Goal: Transaction & Acquisition: Purchase product/service

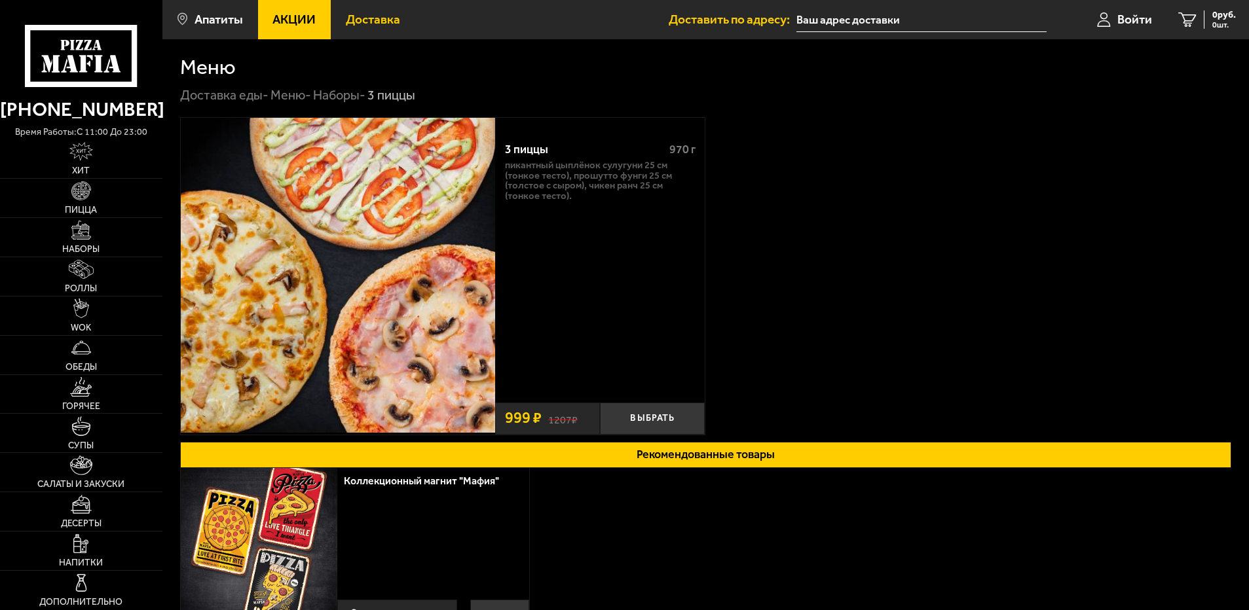
click at [375, 11] on link "Доставка" at bounding box center [373, 19] width 84 height 39
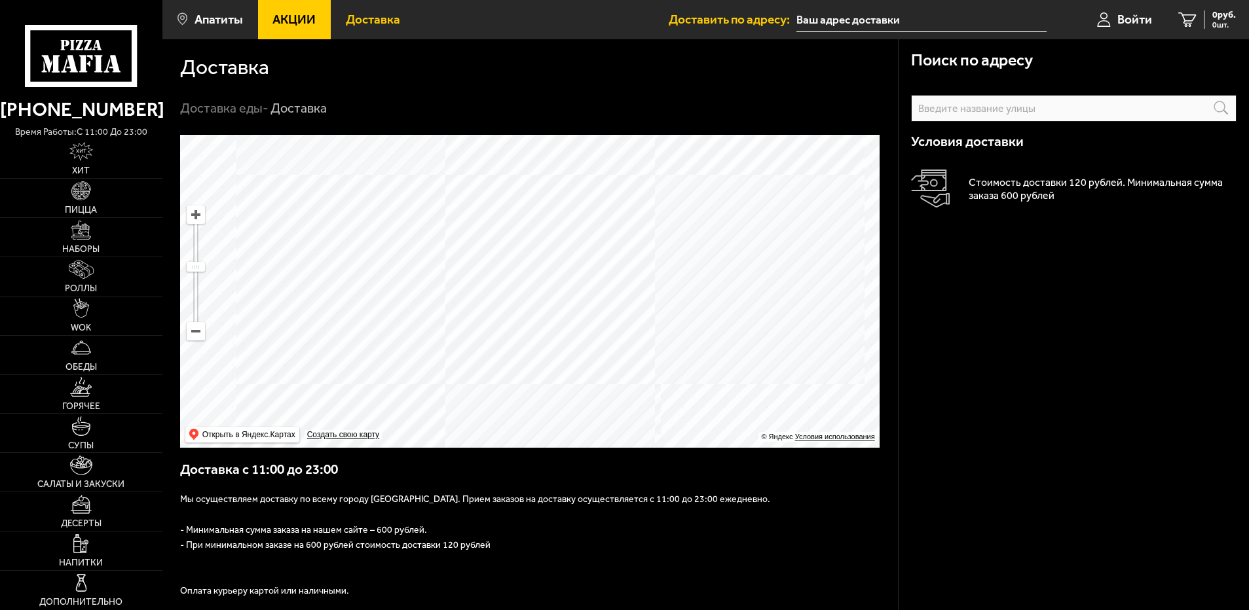
click at [288, 17] on span "Акции" at bounding box center [293, 19] width 43 height 12
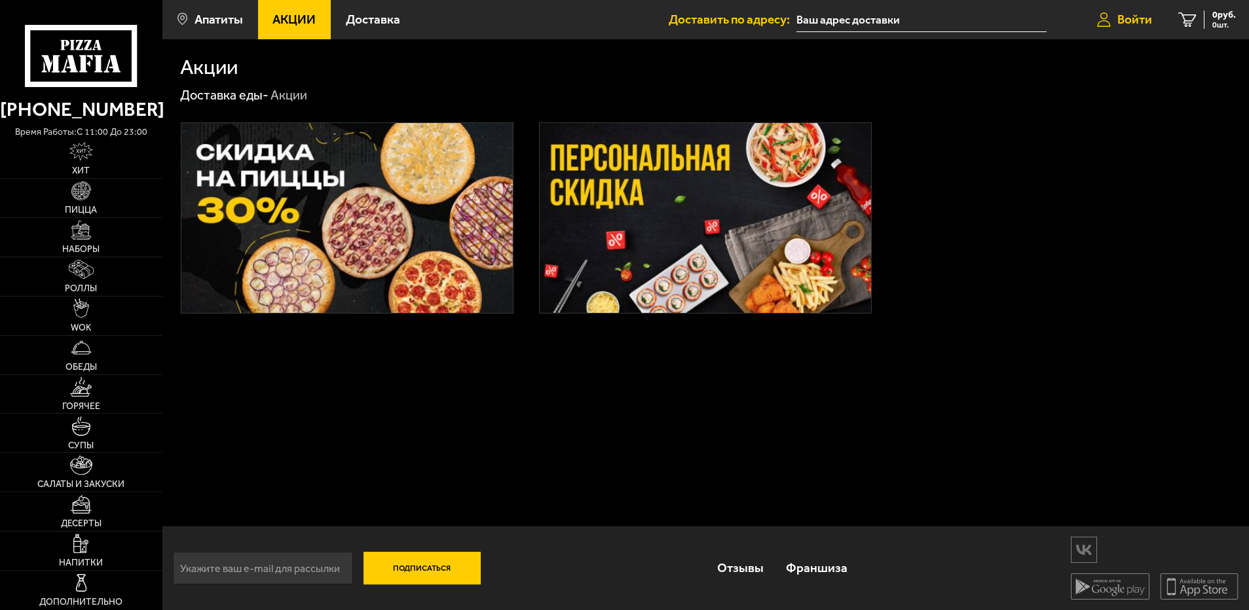
click at [1144, 18] on span "Войти" at bounding box center [1134, 19] width 35 height 12
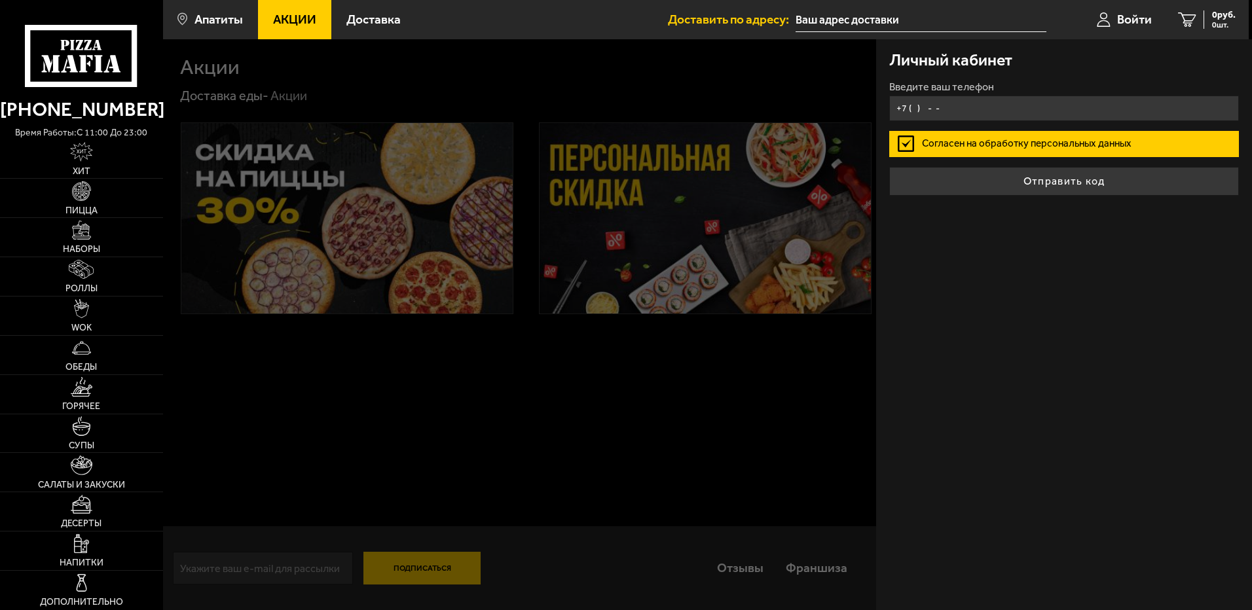
click at [1017, 100] on input "+7 ( ) - -" at bounding box center [1065, 109] width 350 height 26
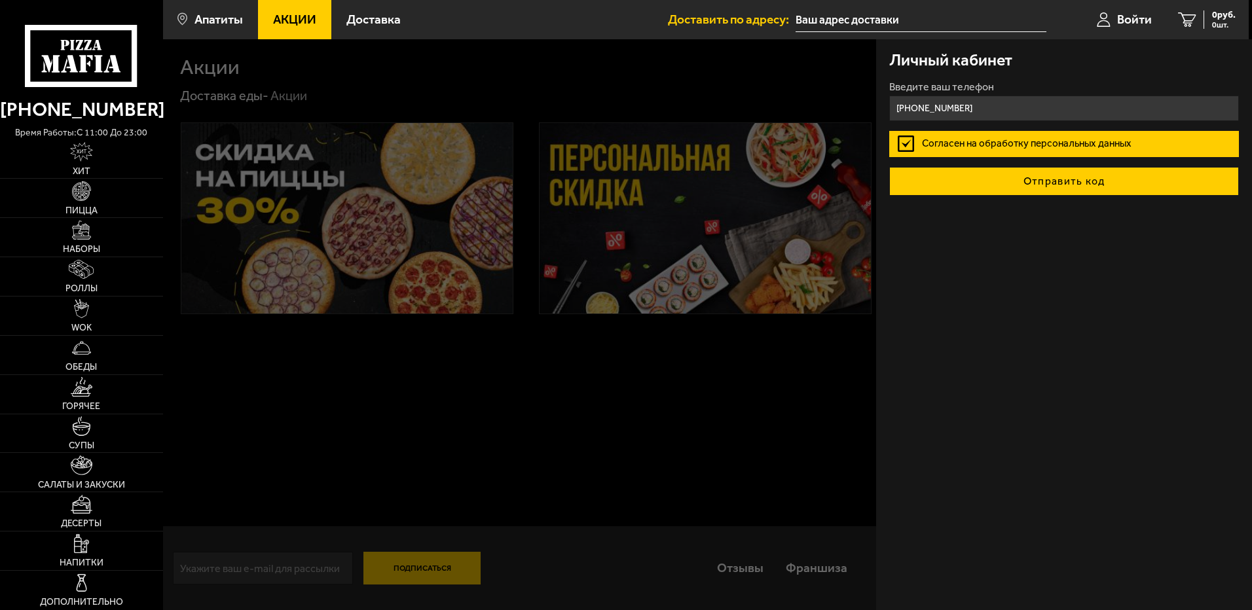
type input "[PHONE_NUMBER]"
click at [1051, 182] on button "Отправить код" at bounding box center [1065, 181] width 350 height 29
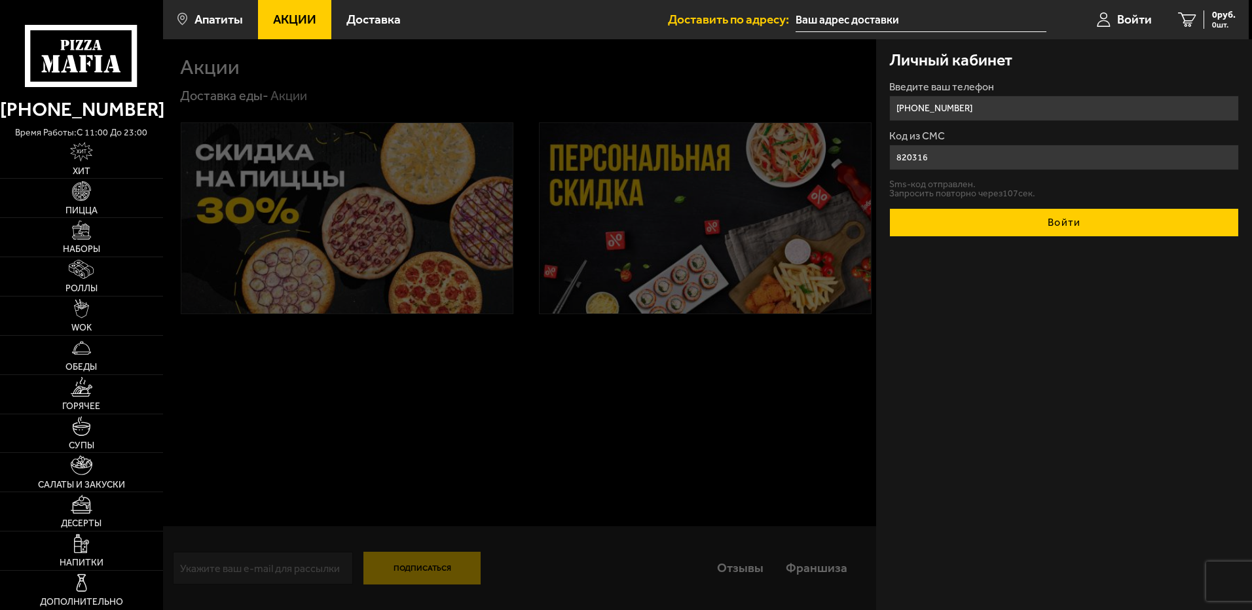
type input "820316"
click at [1107, 220] on button "Войти" at bounding box center [1065, 222] width 350 height 29
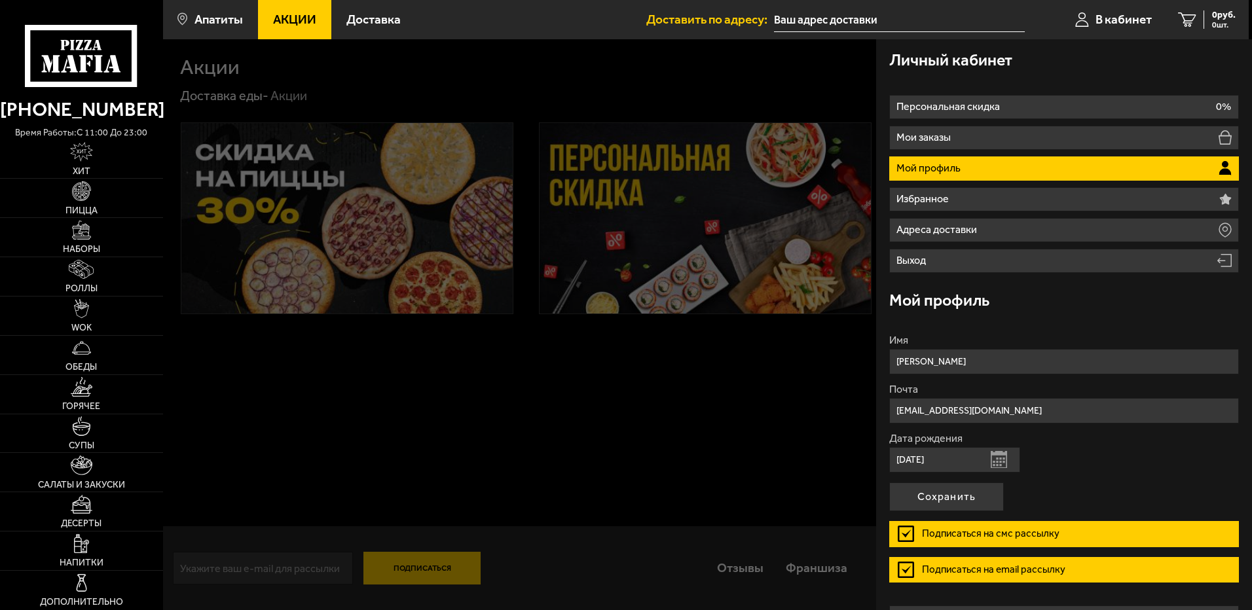
click at [768, 449] on div at bounding box center [789, 344] width 1252 height 610
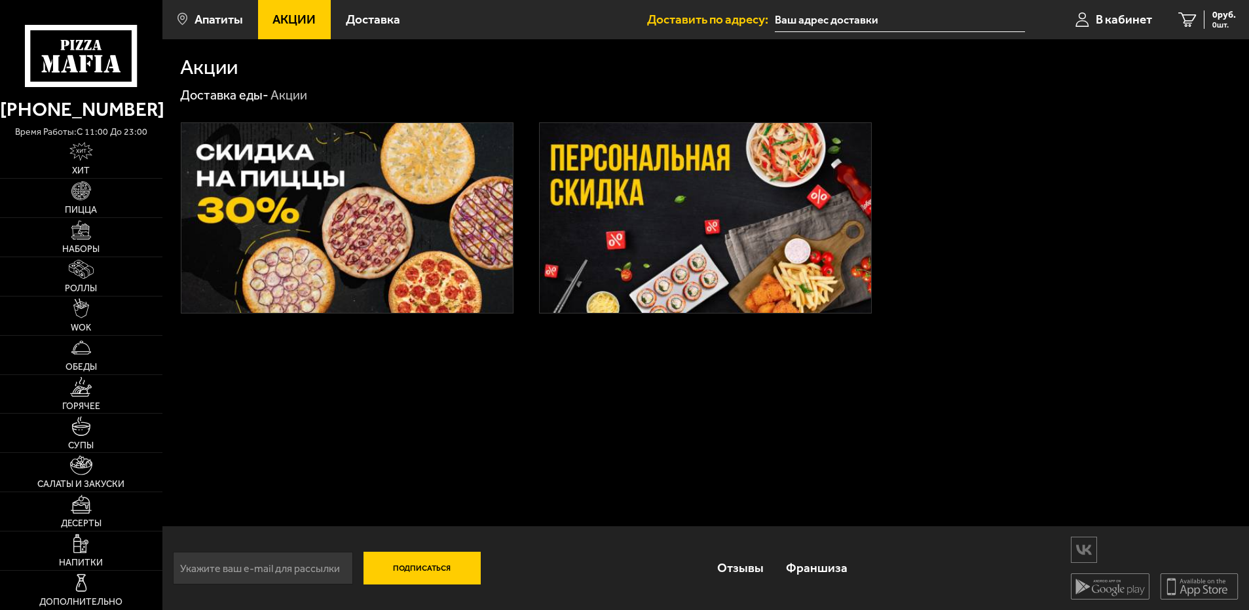
click at [249, 211] on img at bounding box center [346, 218] width 331 height 190
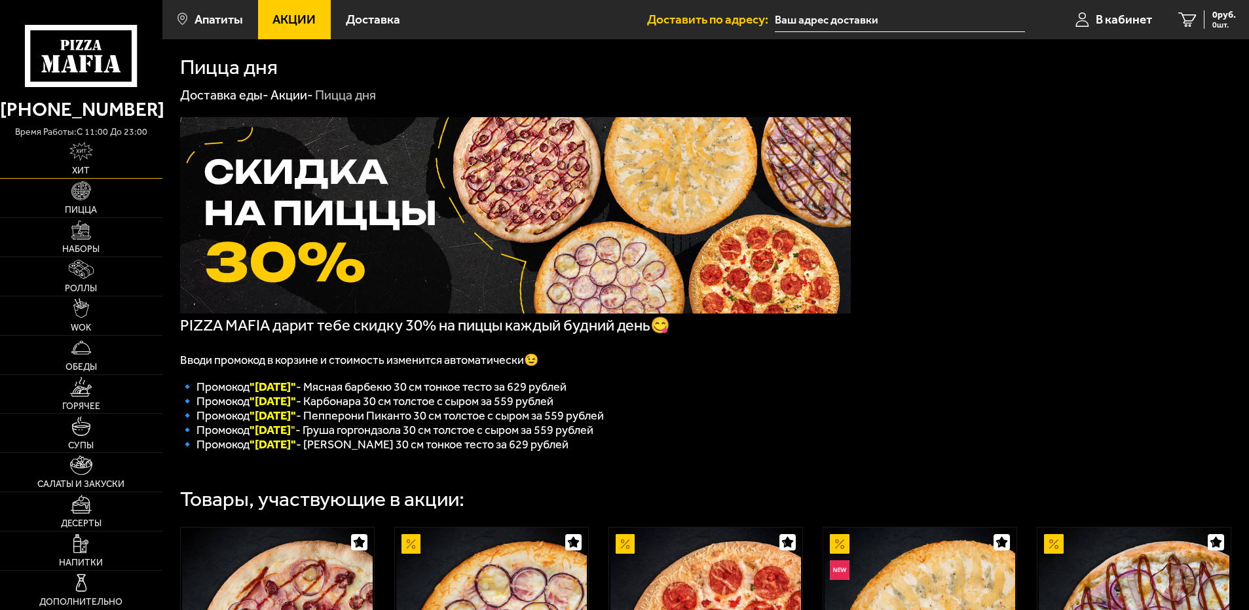
click at [81, 155] on img at bounding box center [80, 151] width 23 height 19
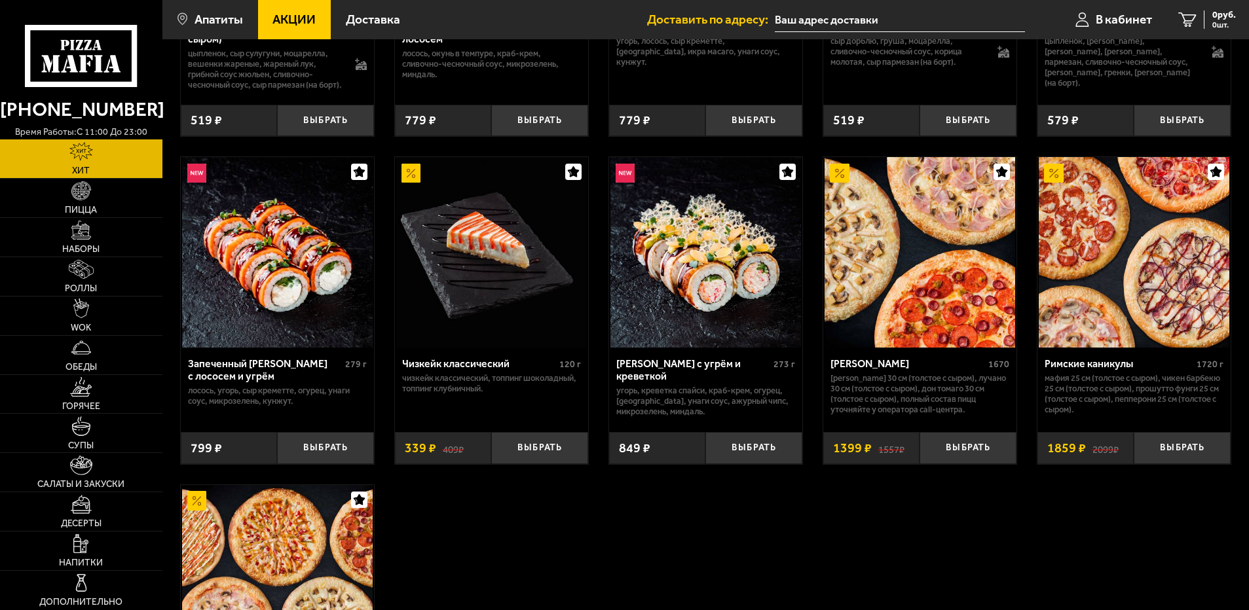
scroll to position [590, 0]
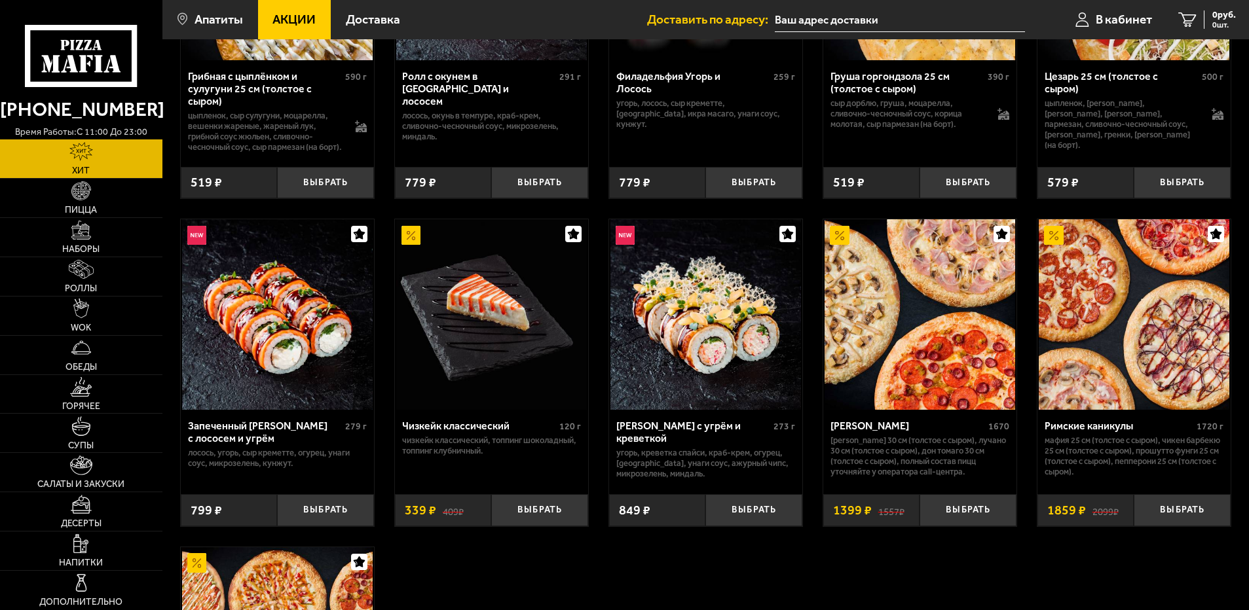
click at [902, 304] on img at bounding box center [920, 314] width 191 height 191
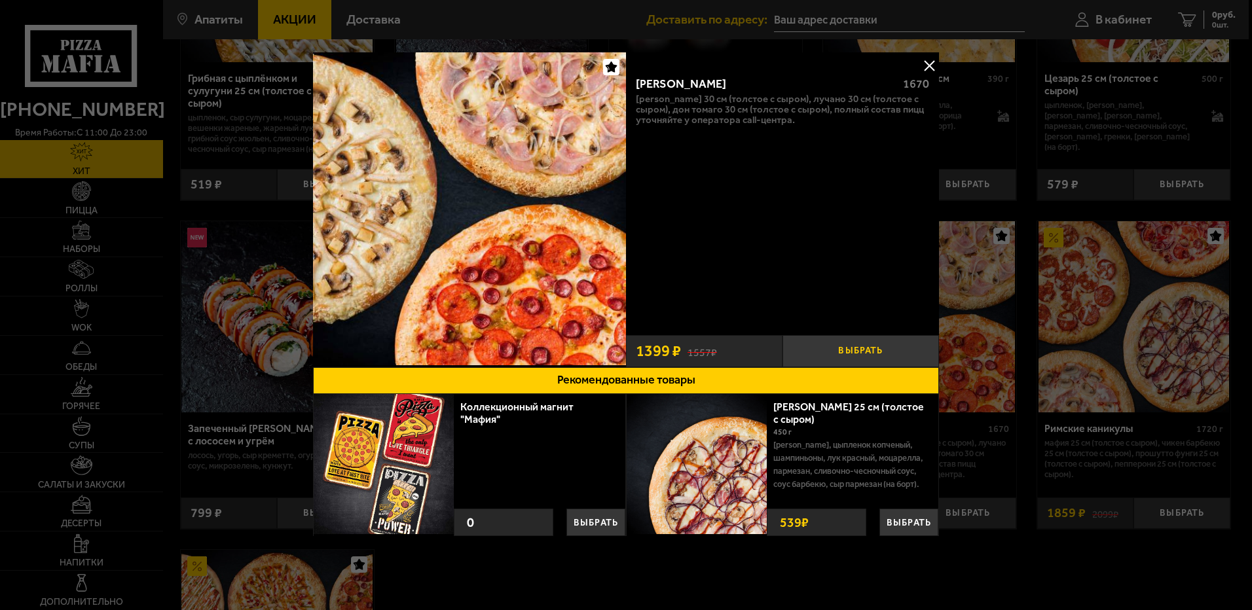
click at [869, 352] on button "Выбрать" at bounding box center [861, 351] width 157 height 32
click at [927, 61] on button at bounding box center [930, 66] width 20 height 20
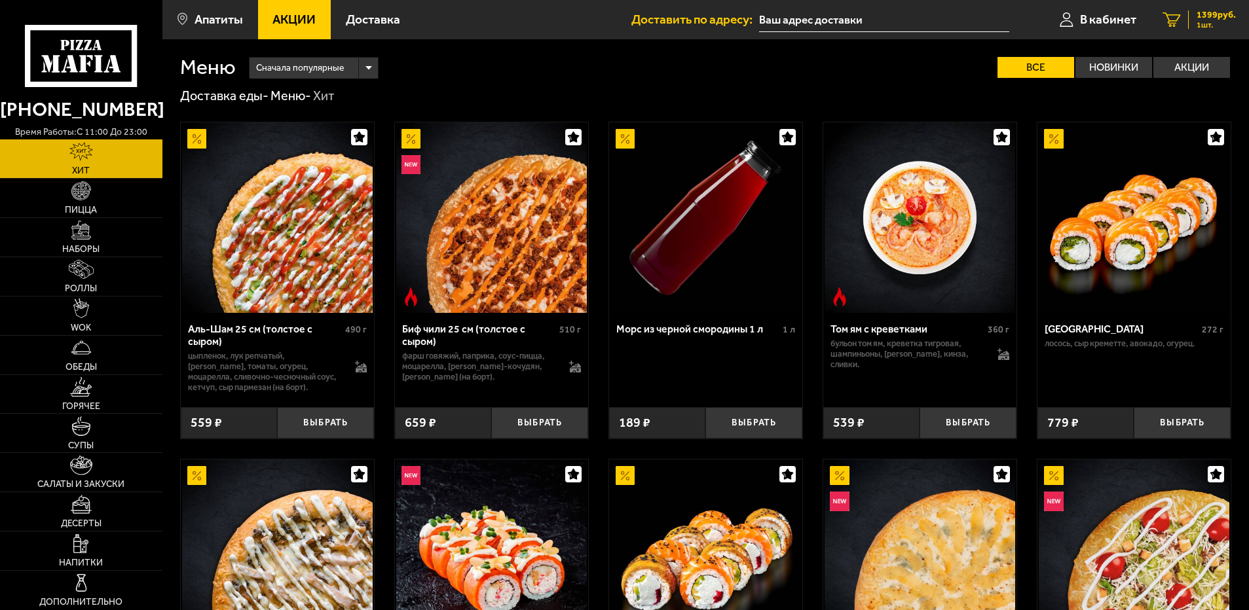
click at [1205, 18] on span "1399 руб." at bounding box center [1216, 14] width 39 height 9
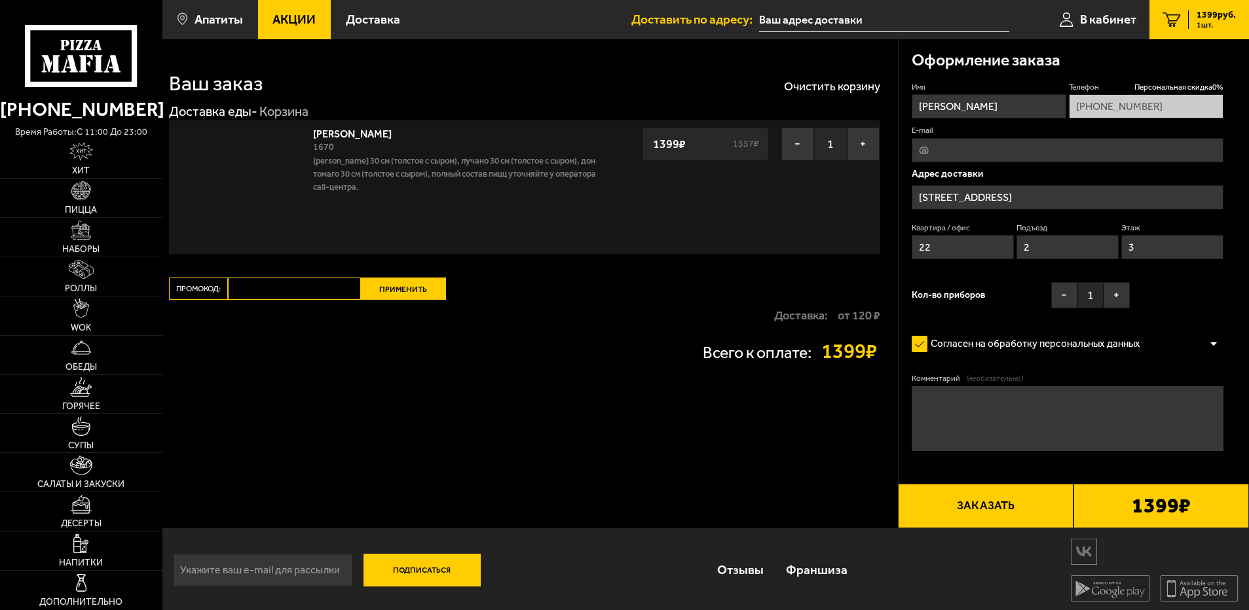
type input "[STREET_ADDRESS]"
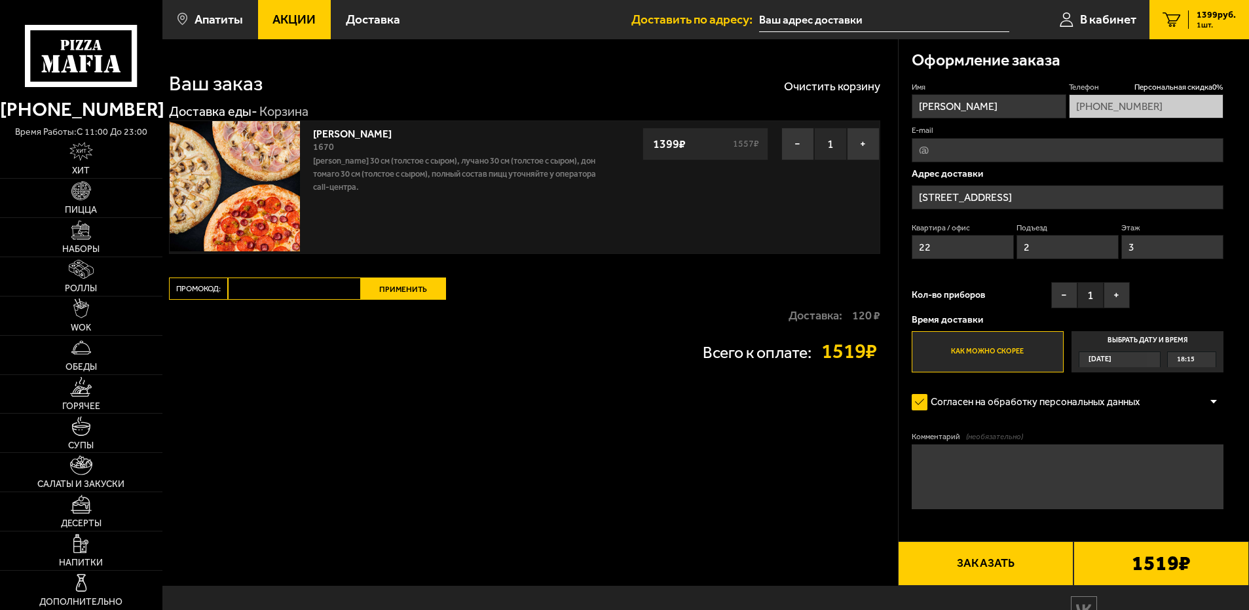
click at [995, 343] on label "Как можно скорее" at bounding box center [988, 352] width 152 height 42
click at [0, 0] on input "Как можно скорее" at bounding box center [0, 0] width 0 height 0
click at [1097, 343] on label "Выбрать дату и время [DATE] 18:15" at bounding box center [1148, 352] width 152 height 42
click at [0, 0] on input "Выбрать дату и время [DATE] 18:15" at bounding box center [0, 0] width 0 height 0
click at [997, 343] on label "Как можно скорее" at bounding box center [988, 352] width 152 height 42
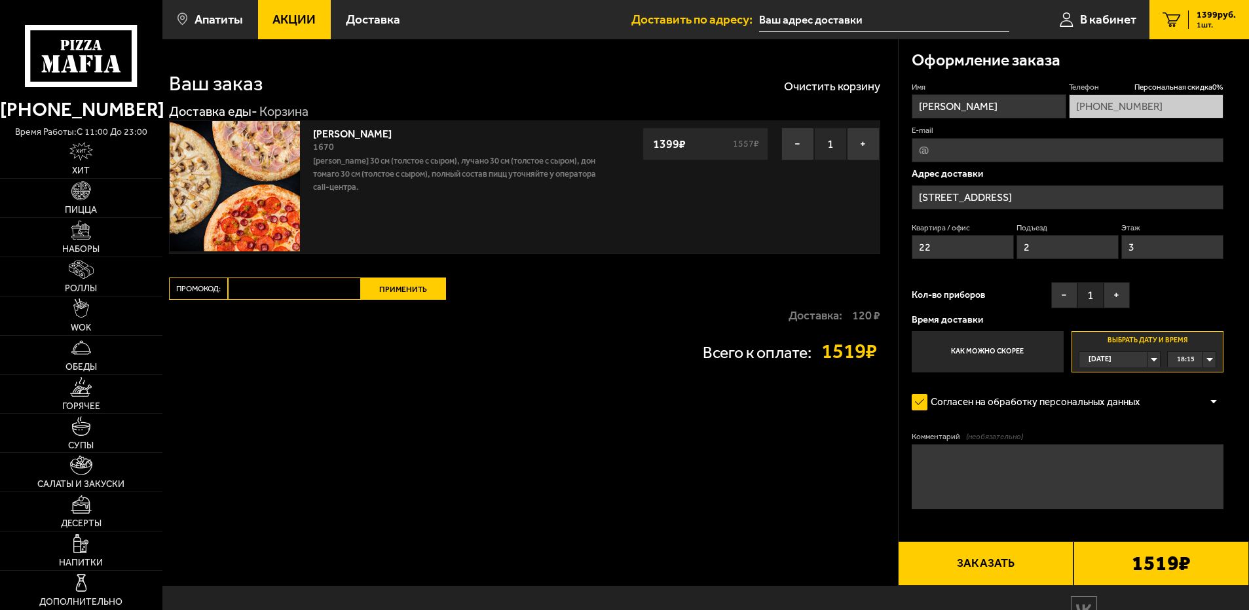
click at [0, 0] on input "Как можно скорее" at bounding box center [0, 0] width 0 height 0
click at [994, 486] on textarea "Комментарий (необязательно)" at bounding box center [1068, 477] width 312 height 65
type textarea "T"
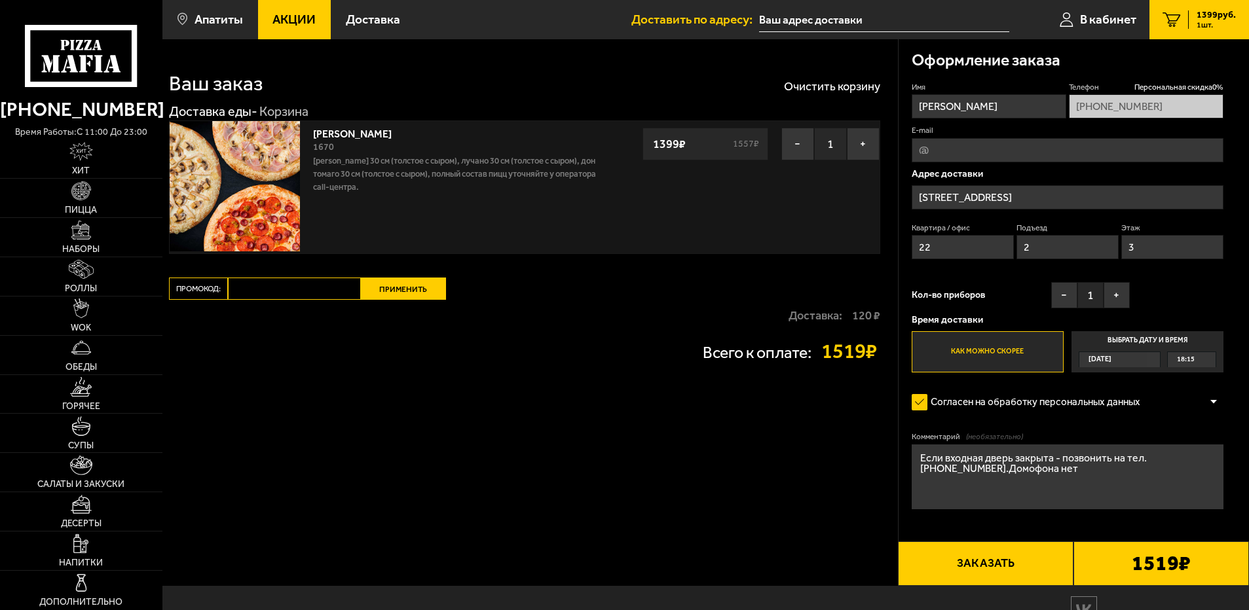
type textarea "Если входная дверь закрыта - позвонить на тел. [PHONE_NUMBER].Домофона нет"
click at [1006, 559] on button "Заказать" at bounding box center [986, 564] width 176 height 45
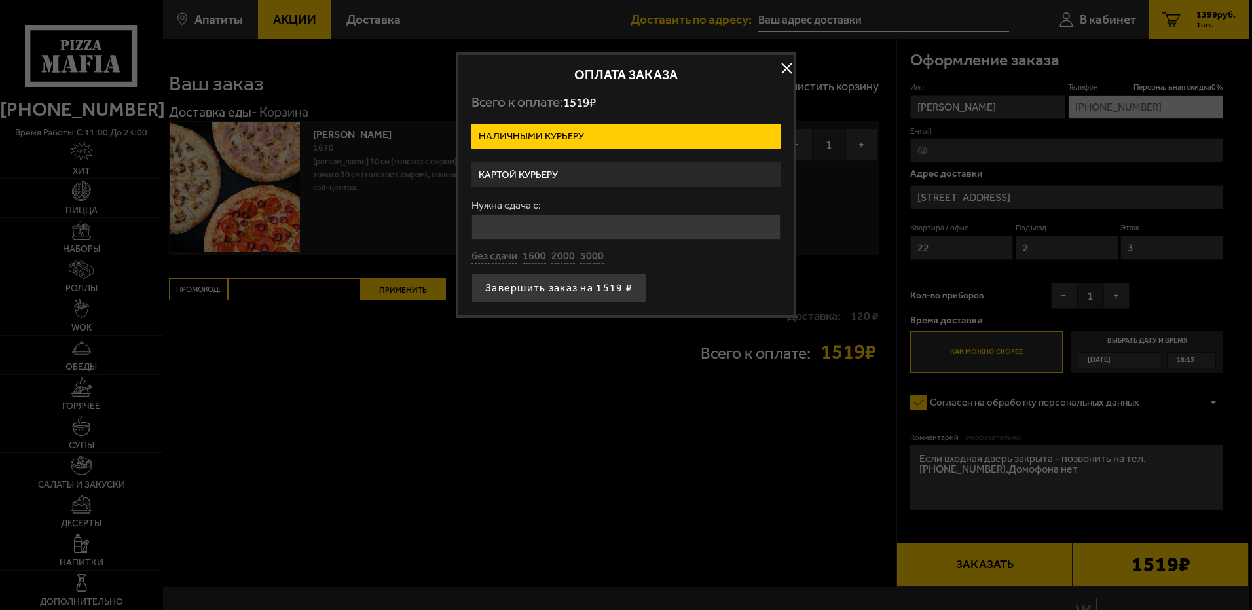
click at [552, 174] on label "Картой курьеру" at bounding box center [626, 175] width 309 height 26
click at [0, 0] on input "Картой курьеру" at bounding box center [0, 0] width 0 height 0
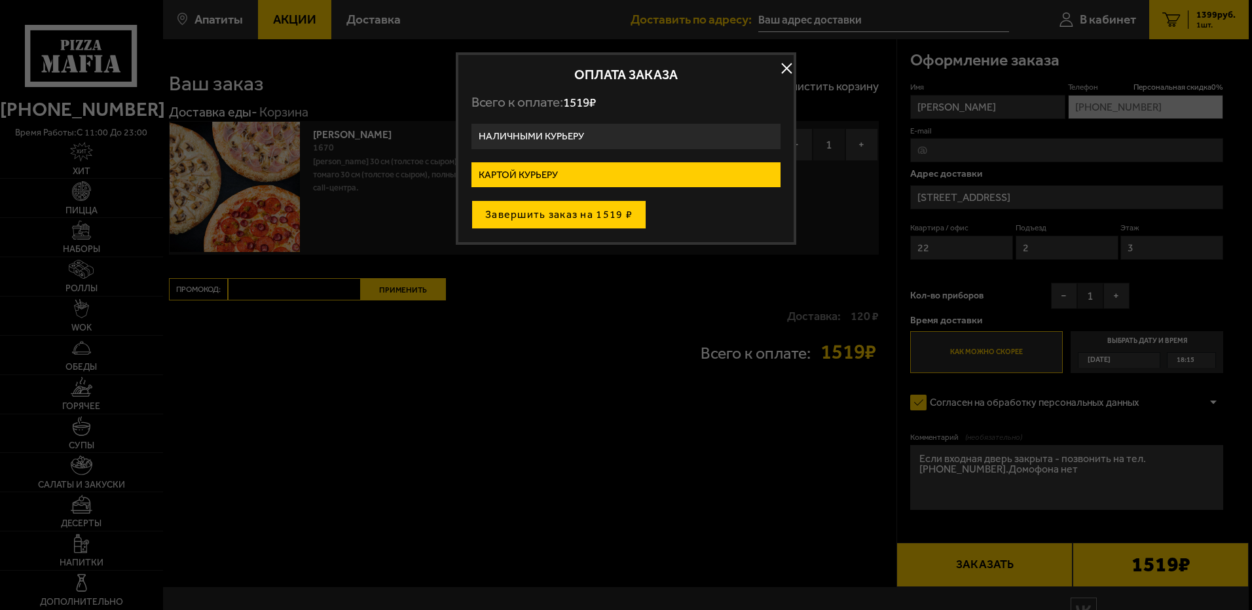
click at [543, 215] on button "Завершить заказ на 1519 ₽" at bounding box center [559, 214] width 175 height 29
